Goal: Task Accomplishment & Management: Use online tool/utility

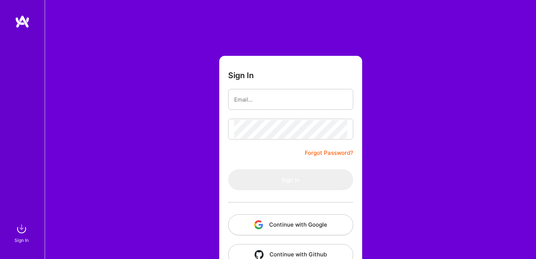
click at [290, 223] on button "Continue with Google" at bounding box center [290, 224] width 125 height 21
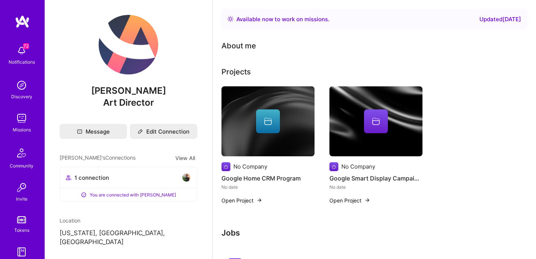
click at [26, 116] on img at bounding box center [21, 118] width 15 height 15
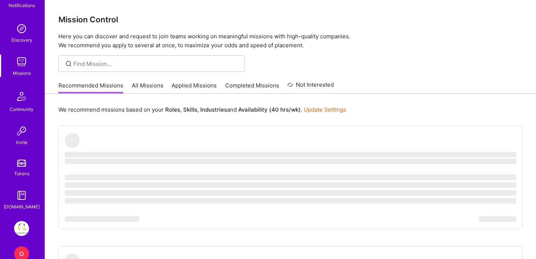
scroll to position [99, 0]
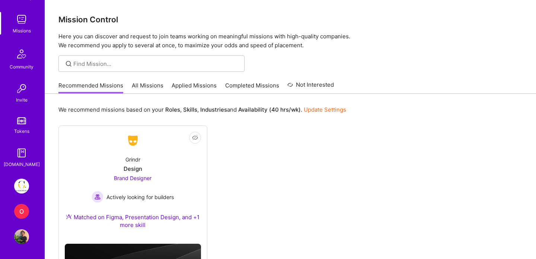
click at [24, 188] on img at bounding box center [21, 186] width 15 height 15
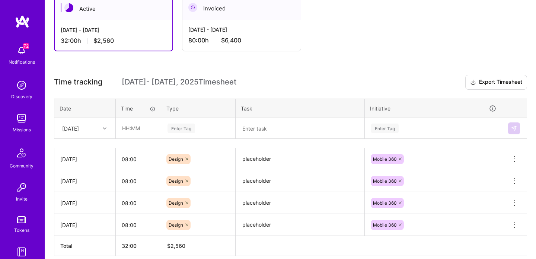
scroll to position [140, 0]
click at [79, 125] on div "[DATE]" at bounding box center [70, 129] width 17 height 8
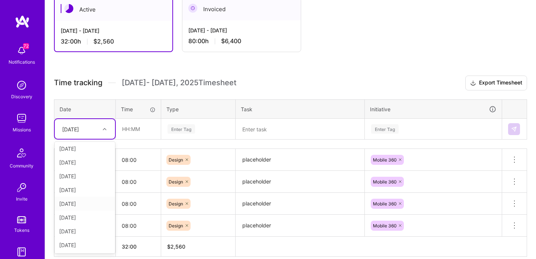
scroll to position [15, 0]
click at [74, 218] on div "[DATE]" at bounding box center [85, 218] width 60 height 14
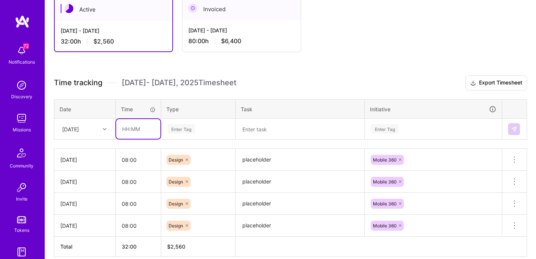
click at [138, 134] on input "text" at bounding box center [138, 129] width 44 height 20
type input "08:00"
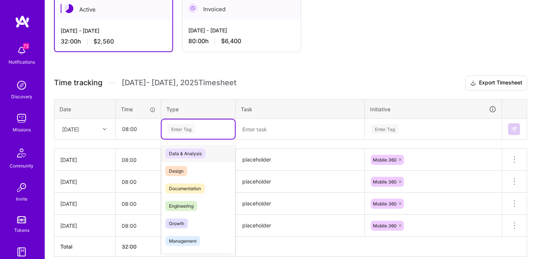
click at [192, 129] on div "Enter Tag" at bounding box center [181, 129] width 28 height 12
click at [186, 175] on span "Design" at bounding box center [176, 171] width 22 height 10
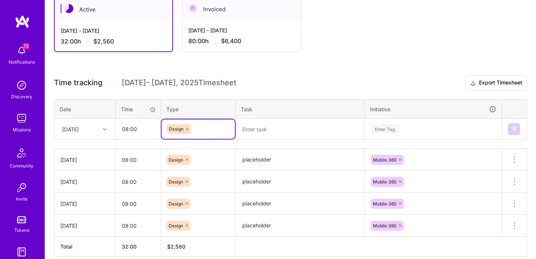
click at [264, 165] on textarea "placeholder" at bounding box center [299, 160] width 127 height 20
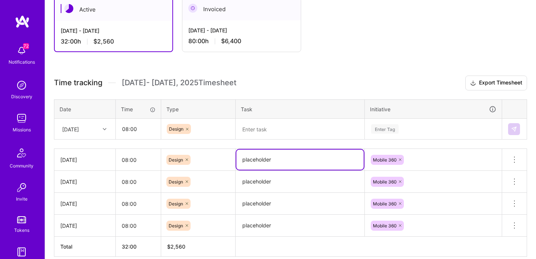
click at [264, 165] on textarea "placeholder" at bounding box center [299, 160] width 127 height 20
click at [269, 122] on textarea at bounding box center [299, 128] width 127 height 19
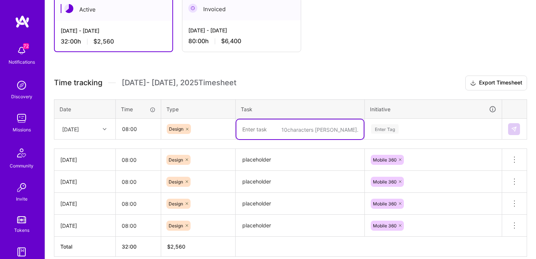
paste textarea "placeholder"
type textarea "placeholder"
click at [413, 132] on table "Date Time Type Task Initiative [DATE] 08:00 Design placeholder Enter Tag" at bounding box center [290, 119] width 473 height 41
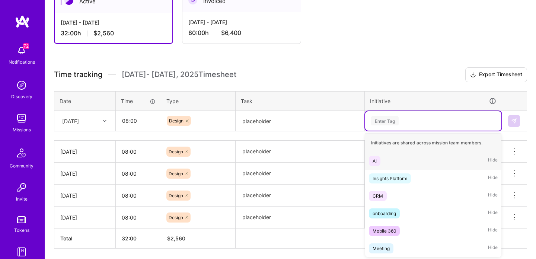
scroll to position [148, 0]
click at [389, 229] on div "Mobile 360" at bounding box center [383, 230] width 23 height 8
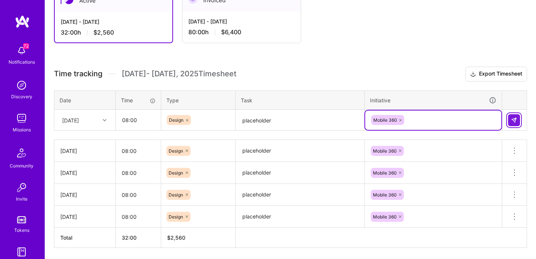
click at [512, 120] on img at bounding box center [514, 120] width 6 height 6
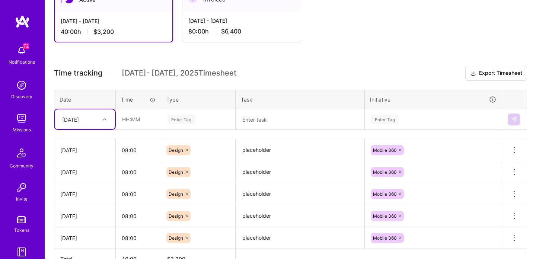
scroll to position [150, 0]
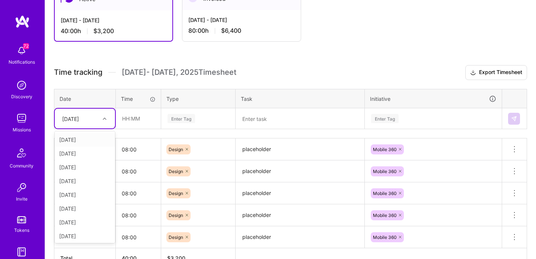
click at [96, 117] on div "[DATE]" at bounding box center [78, 118] width 41 height 12
click at [75, 232] on div "[DATE]" at bounding box center [85, 235] width 60 height 14
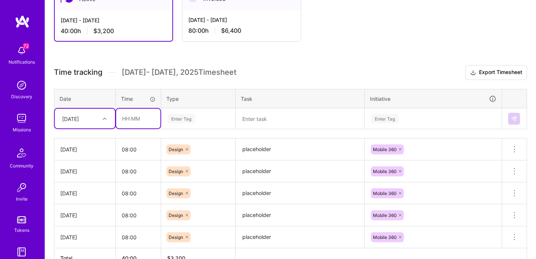
click at [140, 119] on input "text" at bounding box center [138, 119] width 44 height 20
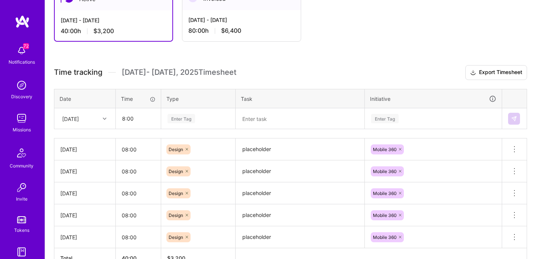
type input "08:00"
click at [185, 118] on div "Enter Tag" at bounding box center [181, 119] width 28 height 12
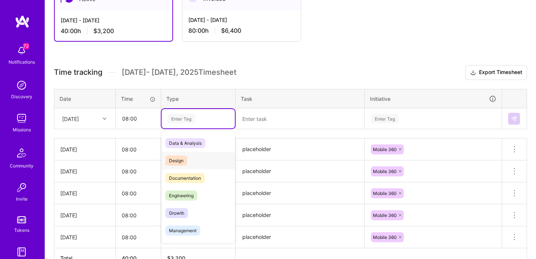
click at [182, 164] on span "Design" at bounding box center [176, 161] width 22 height 10
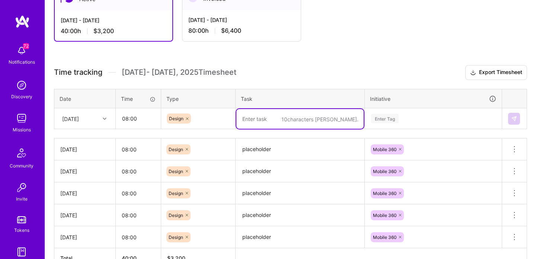
click at [263, 122] on textarea at bounding box center [299, 119] width 127 height 20
paste textarea "placeholder"
type textarea "placeholder"
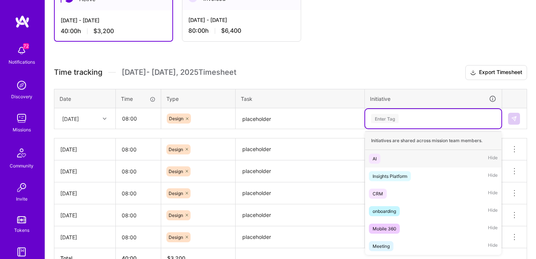
click at [414, 118] on div "Enter Tag" at bounding box center [433, 118] width 126 height 9
click at [390, 226] on div "Mobile 360" at bounding box center [383, 229] width 23 height 8
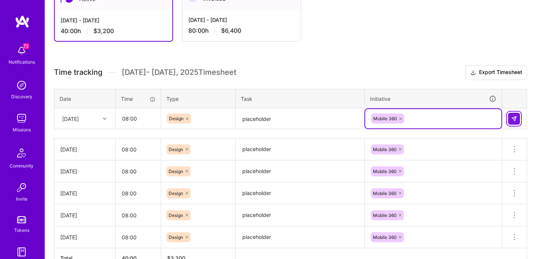
click at [515, 118] on img at bounding box center [514, 119] width 6 height 6
